Goal: Task Accomplishment & Management: Manage account settings

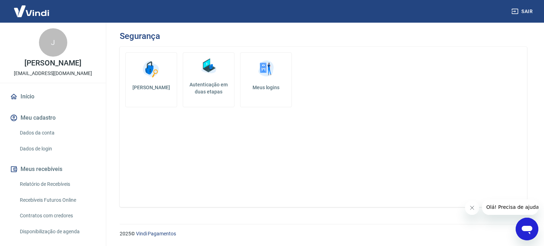
click at [209, 65] on img at bounding box center [208, 66] width 21 height 21
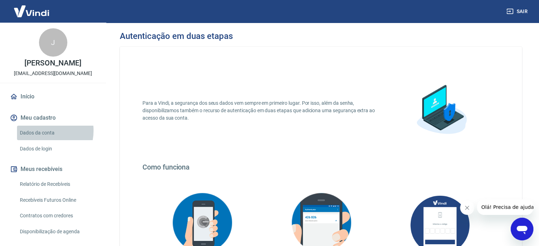
click at [41, 138] on link "Dados da conta" at bounding box center [57, 133] width 80 height 15
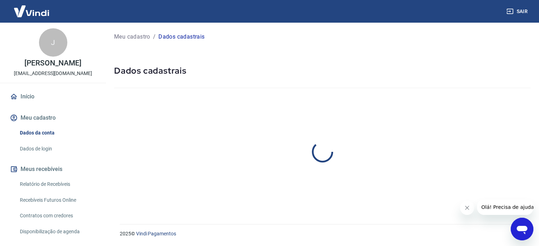
select select "RS"
select select "business"
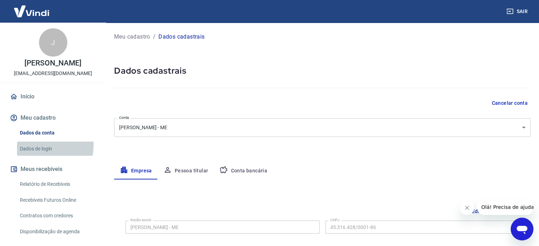
click at [41, 153] on link "Dados de login" at bounding box center [57, 149] width 80 height 15
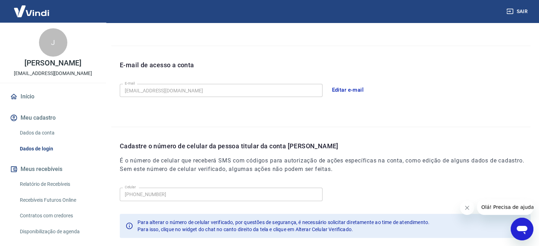
scroll to position [207, 0]
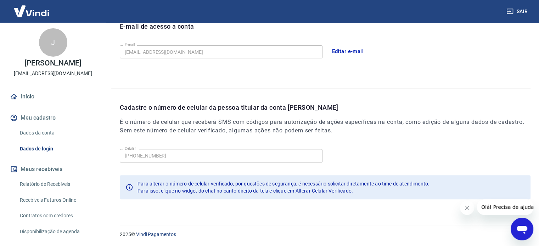
click at [42, 122] on button "Meu cadastro" at bounding box center [52, 118] width 89 height 16
click at [41, 126] on button "Meu cadastro" at bounding box center [52, 118] width 89 height 16
click at [34, 104] on link "Início" at bounding box center [52, 97] width 89 height 16
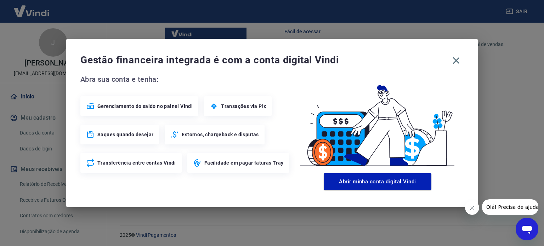
scroll to position [442, 0]
click at [456, 63] on icon "button" at bounding box center [455, 60] width 11 height 11
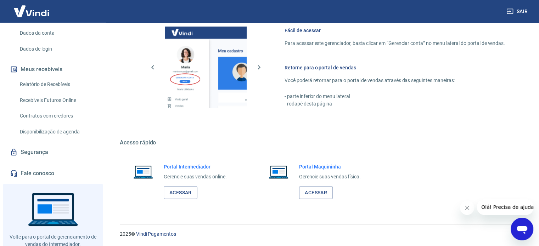
scroll to position [106, 0]
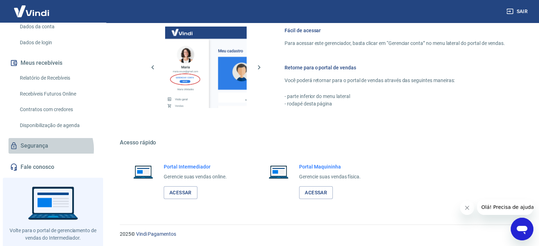
click at [49, 154] on link "Segurança" at bounding box center [52, 146] width 89 height 16
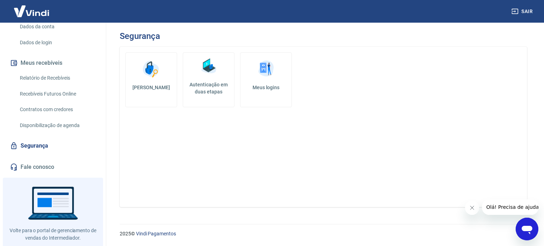
click at [208, 73] on img at bounding box center [208, 66] width 21 height 21
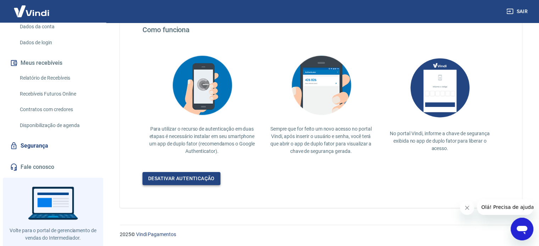
click at [198, 178] on link "Desativar autenticação" at bounding box center [181, 178] width 78 height 13
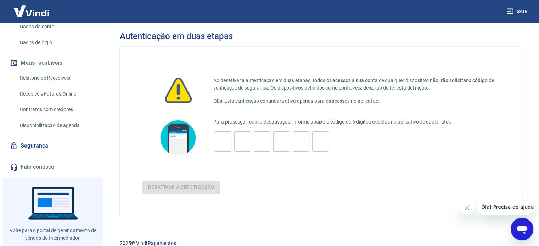
click at [48, 85] on link "Relatório de Recebíveis" at bounding box center [57, 78] width 80 height 15
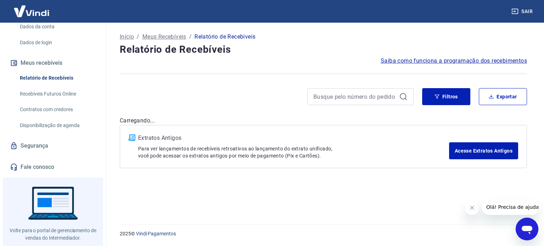
click at [56, 101] on link "Recebíveis Futuros Online" at bounding box center [57, 94] width 80 height 15
